Goal: Navigation & Orientation: Find specific page/section

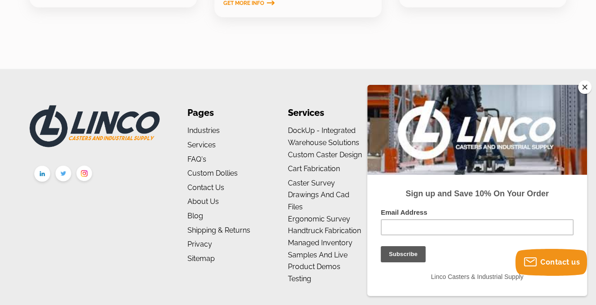
scroll to position [1459, 0]
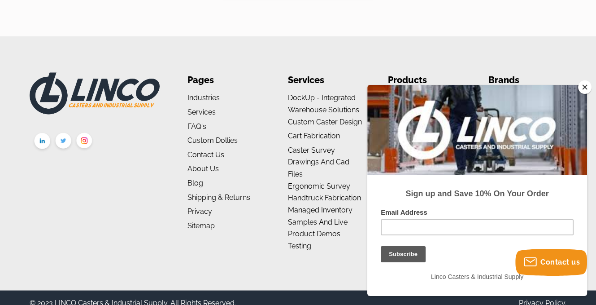
click at [588, 87] on button "Close" at bounding box center [584, 86] width 13 height 13
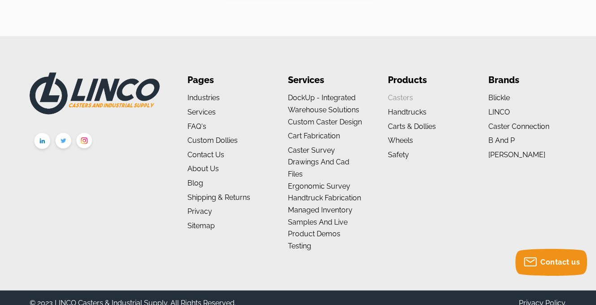
click at [398, 93] on link "Casters" at bounding box center [400, 97] width 25 height 9
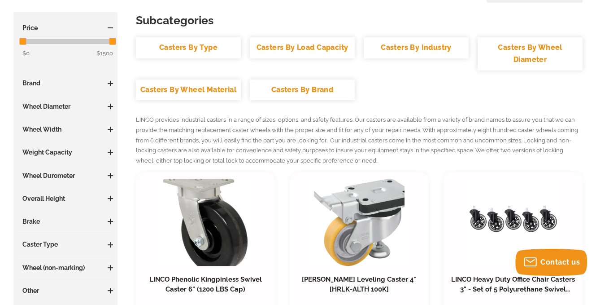
scroll to position [135, 0]
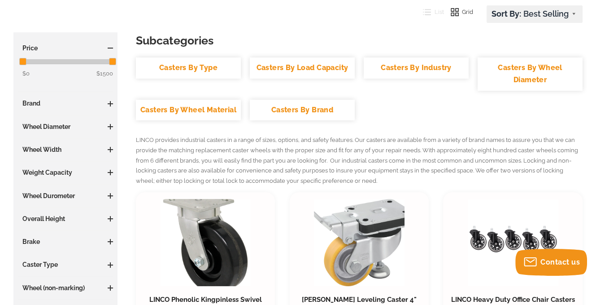
click at [191, 65] on link "Casters By Type" at bounding box center [188, 67] width 105 height 21
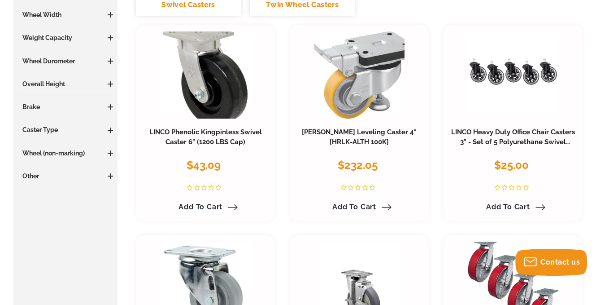
scroll to position [269, 0]
